Goal: Information Seeking & Learning: Understand process/instructions

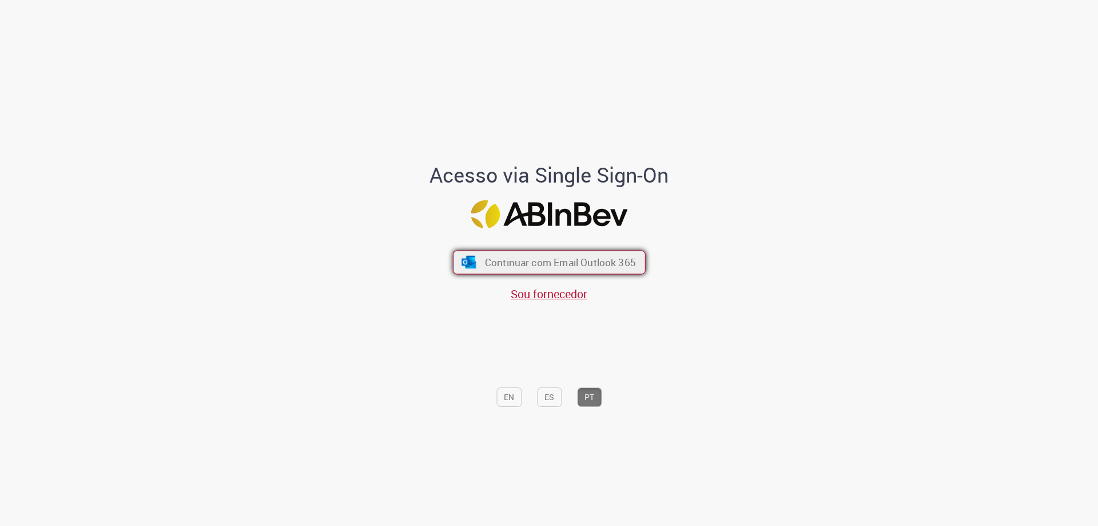
click at [557, 266] on span "Continuar com Email Outlook 365" at bounding box center [560, 262] width 151 height 13
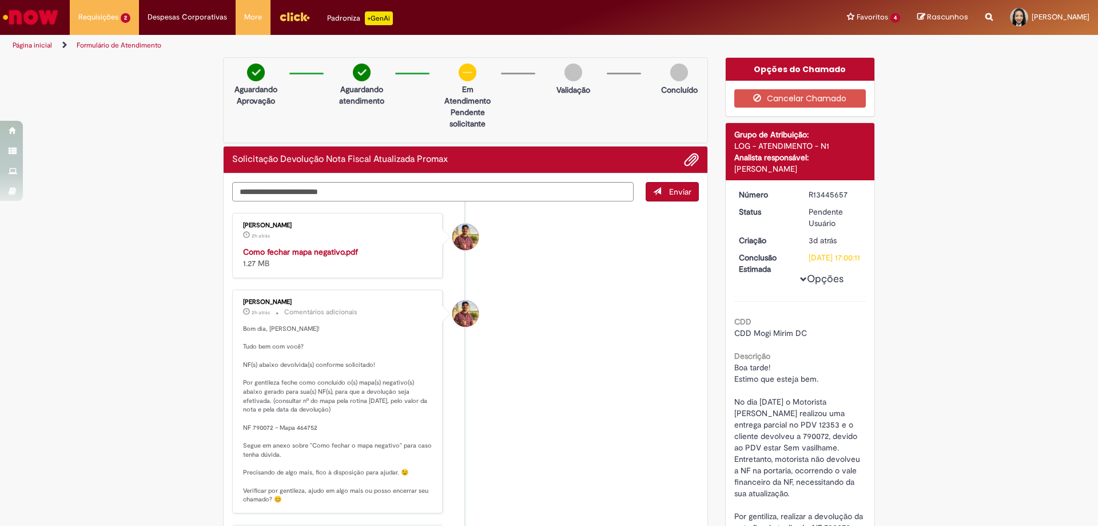
scroll to position [114, 0]
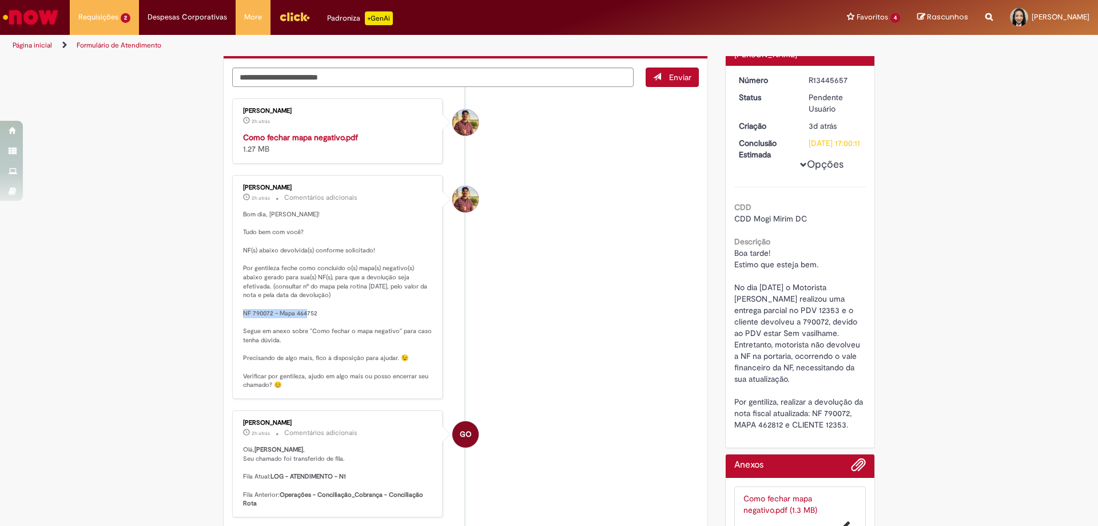
drag, startPoint x: 248, startPoint y: 313, endPoint x: 314, endPoint y: 314, distance: 65.8
click at [314, 314] on p "Bom dia, [PERSON_NAME]! Tudo bem com você? NF(s) abaixo devolvida(s) conforme s…" at bounding box center [338, 300] width 191 height 180
click at [312, 315] on p "Bom dia, [PERSON_NAME]! Tudo bem com você? NF(s) abaixo devolvida(s) conforme s…" at bounding box center [338, 300] width 191 height 180
drag, startPoint x: 315, startPoint y: 311, endPoint x: 238, endPoint y: 316, distance: 77.4
click at [238, 316] on div "[PERSON_NAME] 2h atrás 2 horas atrás Comentários adicionais Bom dia, [PERSON_NA…" at bounding box center [338, 286] width 204 height 217
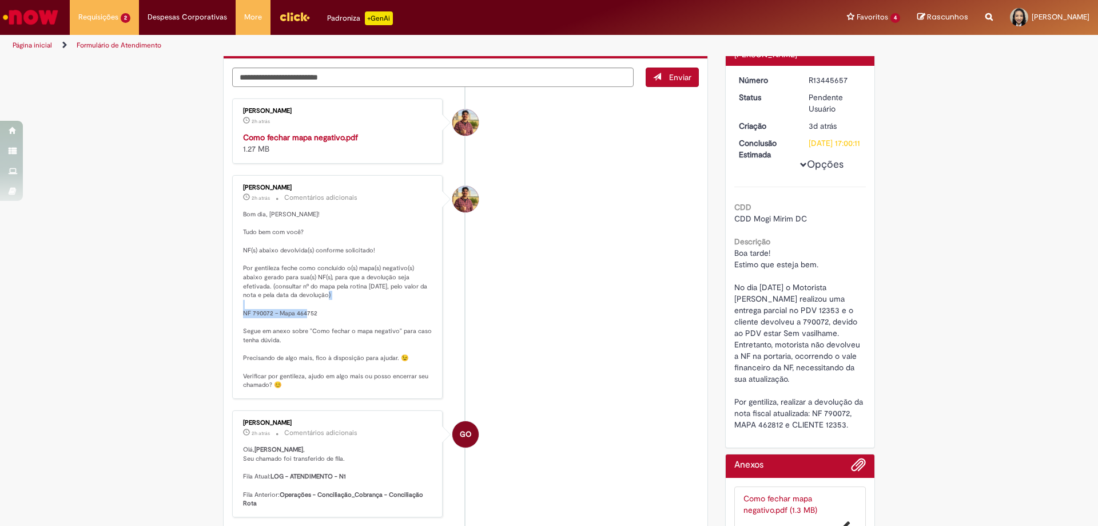
copy p "NF 790072 – Mapa 464752"
click at [398, 301] on p "Bom dia, [PERSON_NAME]! Tudo bem com você? NF(s) abaixo devolvida(s) conforme s…" at bounding box center [338, 300] width 191 height 180
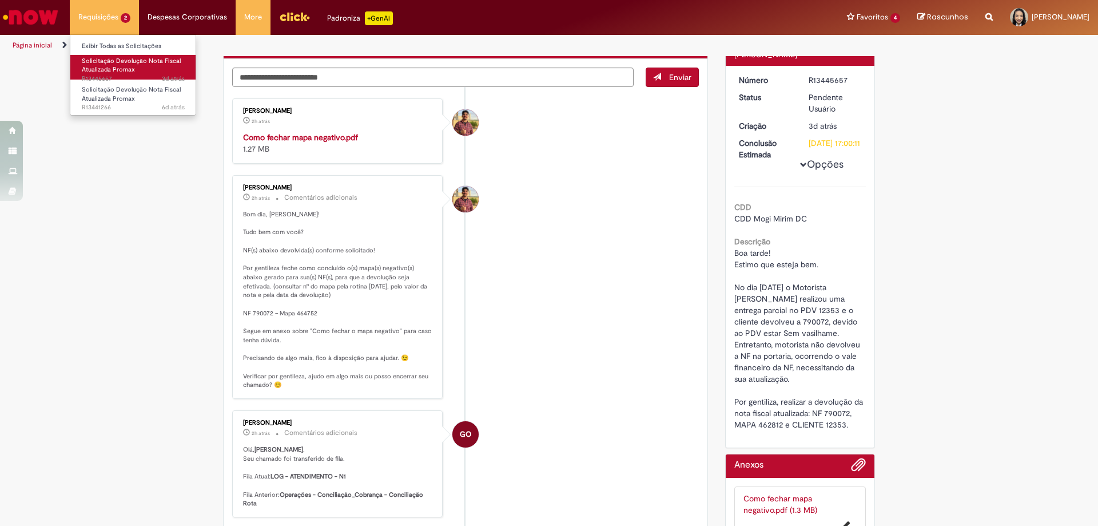
click at [132, 72] on span "Solicitação Devolução Nota Fiscal Atualizada Promax" at bounding box center [131, 66] width 99 height 18
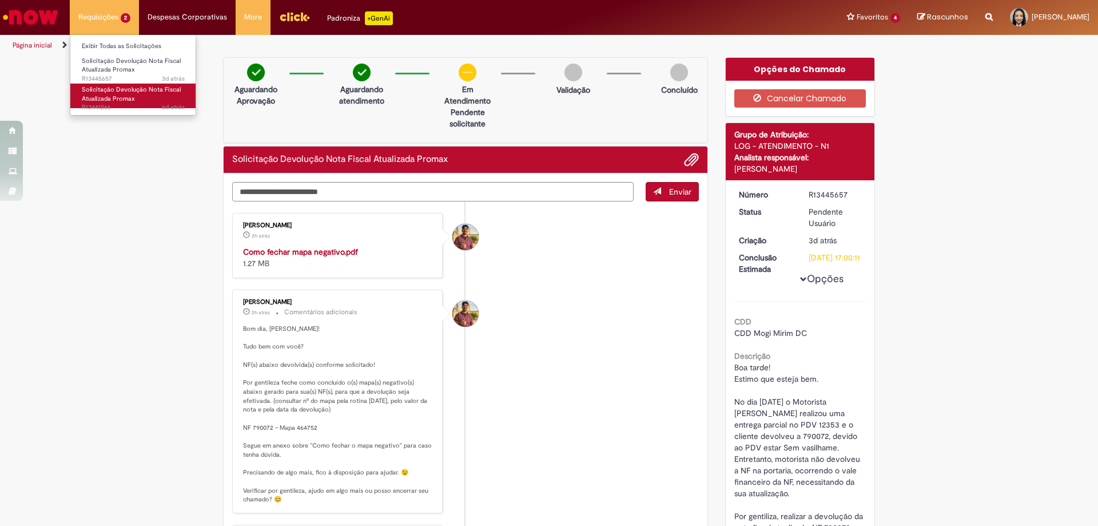
click at [146, 104] on span "6d atrás 6 dias atrás R13441266" at bounding box center [133, 107] width 103 height 9
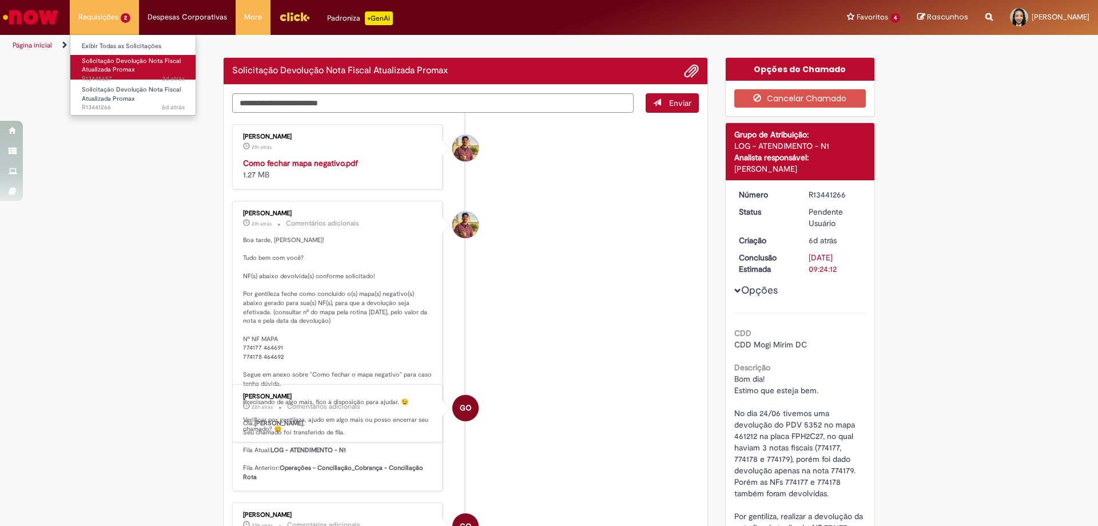
click at [118, 68] on span "Solicitação Devolução Nota Fiscal Atualizada Promax" at bounding box center [131, 66] width 99 height 18
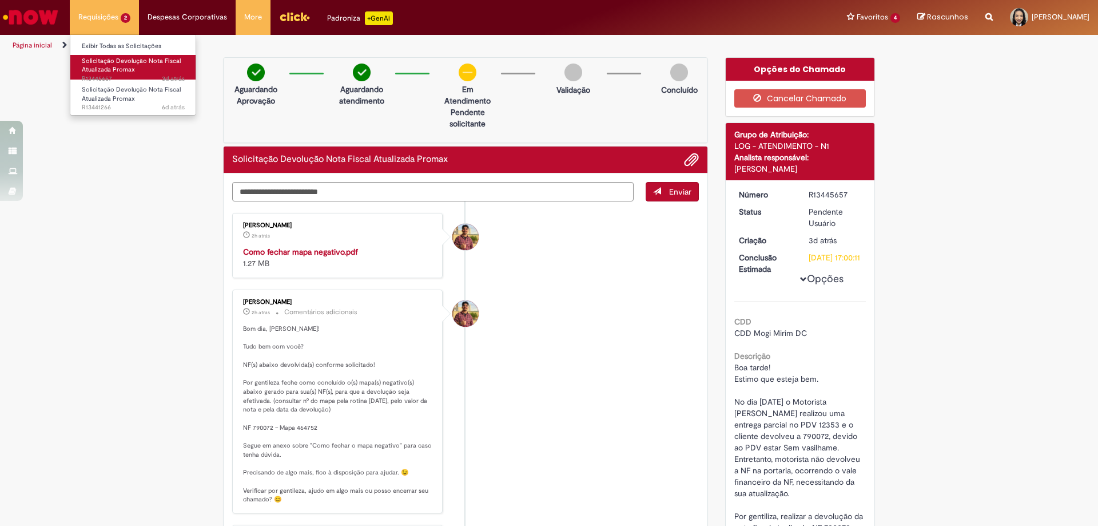
click at [134, 70] on link "Solicitação Devolução Nota Fiscal Atualizada Promax 3d atrás 3 dias atrás R1344…" at bounding box center [133, 67] width 126 height 25
click at [129, 61] on span "Solicitação Devolução Nota Fiscal Atualizada Promax" at bounding box center [131, 66] width 99 height 18
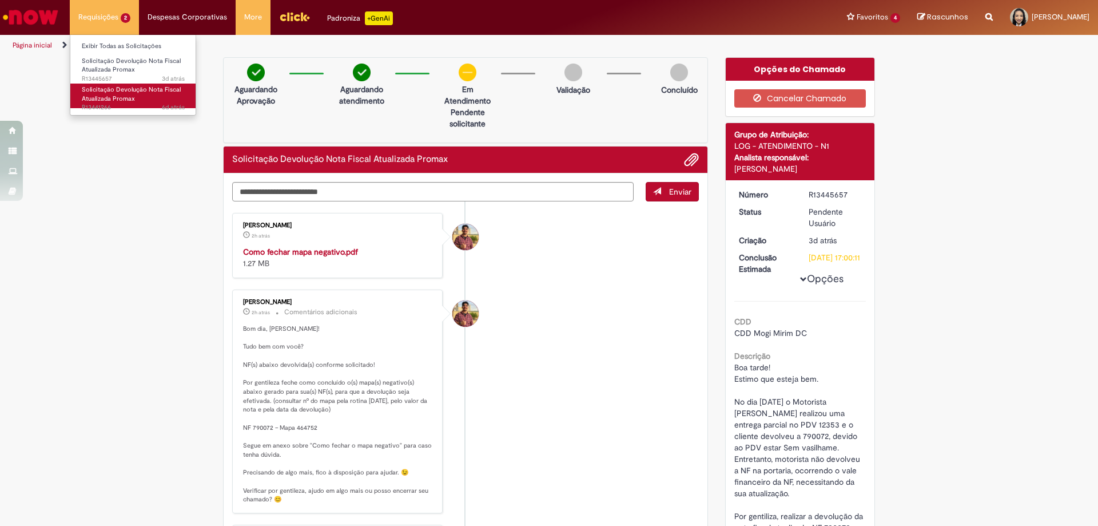
click at [130, 93] on span "Solicitação Devolução Nota Fiscal Atualizada Promax" at bounding box center [131, 94] width 99 height 18
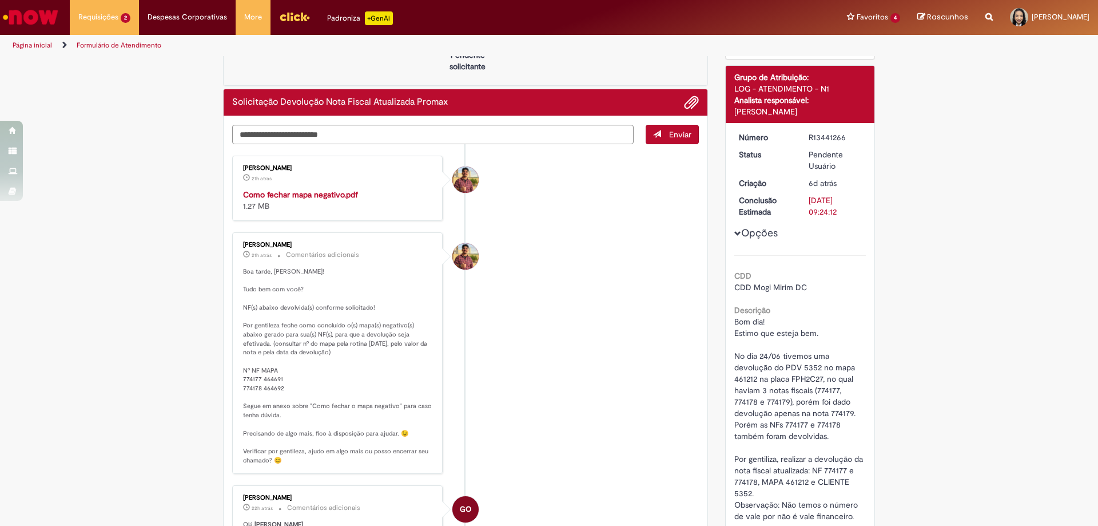
scroll to position [114, 0]
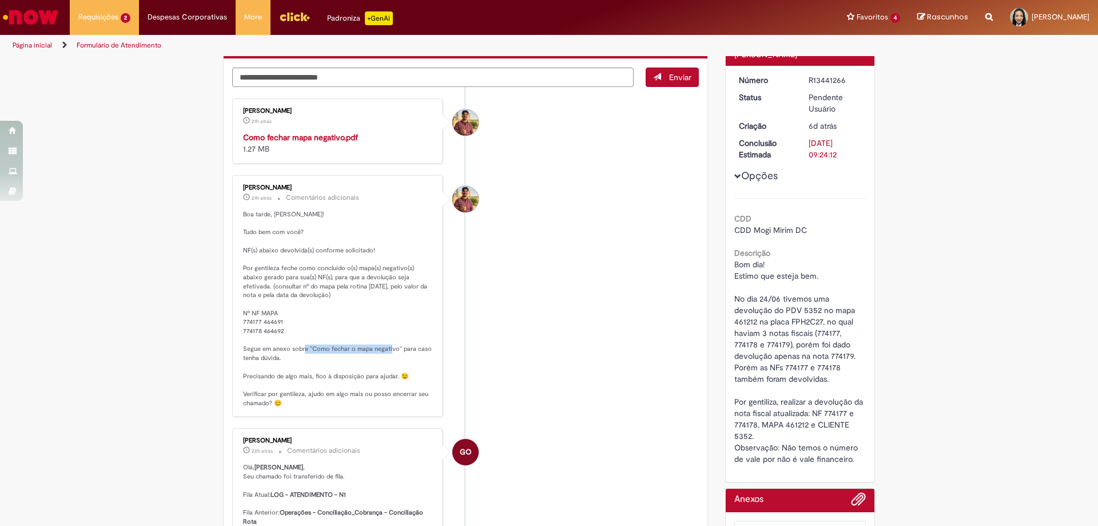
drag, startPoint x: 306, startPoint y: 348, endPoint x: 394, endPoint y: 350, distance: 88.1
click at [394, 350] on p "Boa tarde, Danielle! Tudo bem com você? NF(s) abaixo devolvida(s) conforme soli…" at bounding box center [338, 308] width 191 height 197
click at [369, 356] on p "Boa tarde, Danielle! Tudo bem com você? NF(s) abaixo devolvida(s) conforme soli…" at bounding box center [338, 308] width 191 height 197
click at [346, 136] on strong "Como fechar mapa negativo.pdf" at bounding box center [300, 137] width 115 height 10
click at [298, 336] on p "Boa tarde, Danielle! Tudo bem com você? NF(s) abaixo devolvida(s) conforme soli…" at bounding box center [338, 308] width 191 height 197
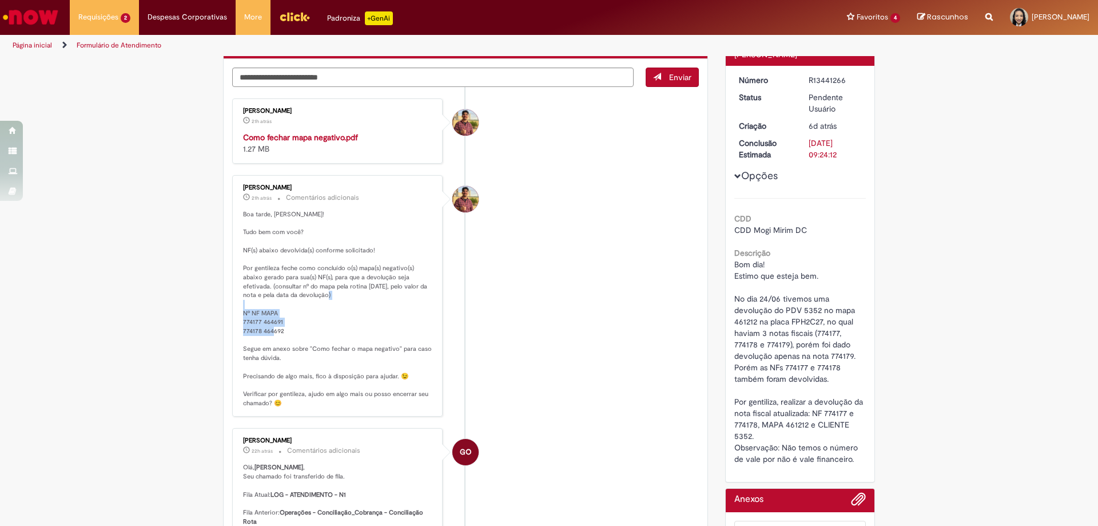
drag, startPoint x: 290, startPoint y: 334, endPoint x: 236, endPoint y: 315, distance: 57.0
click at [236, 315] on div "Vitor Jeremias Da Silva 21h atrás 21 horas atrás Comentários adicionais Boa tar…" at bounding box center [338, 295] width 204 height 235
copy p "Nº NF MAPA 774177 464691 774178 464692"
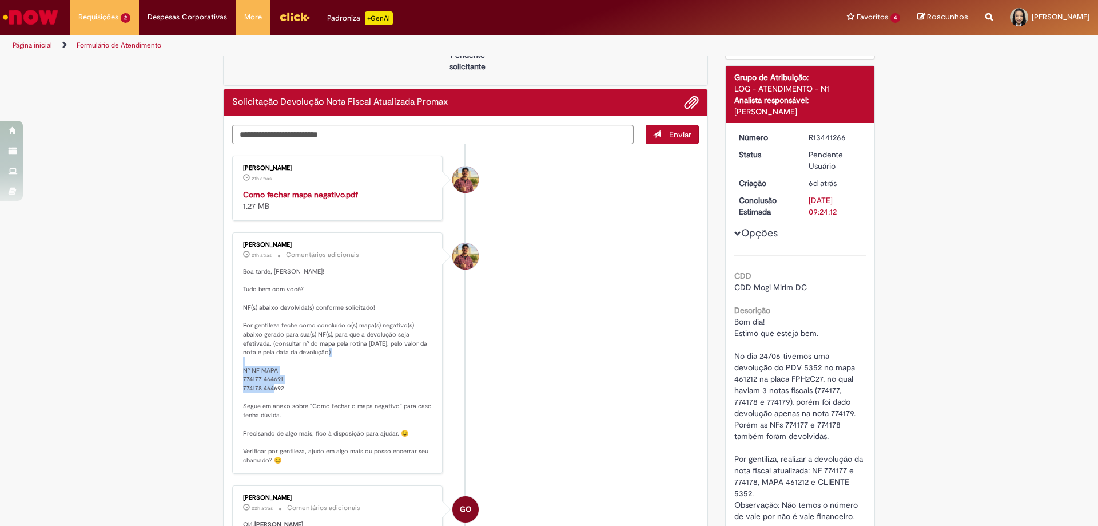
scroll to position [172, 0]
